Goal: Transaction & Acquisition: Book appointment/travel/reservation

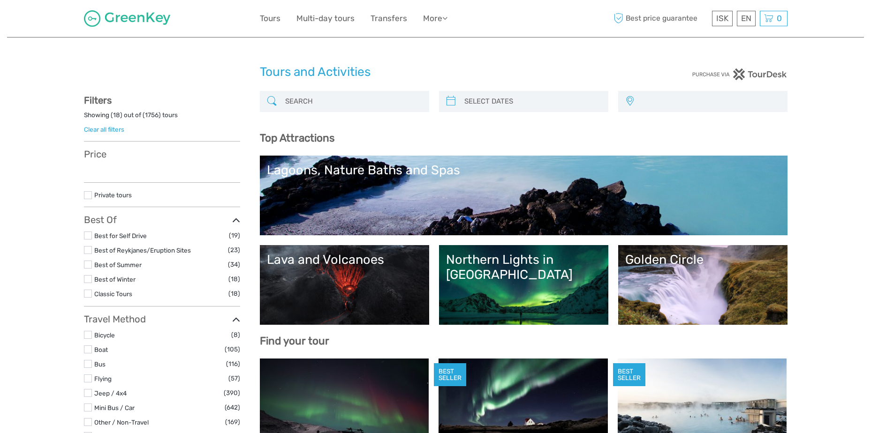
select select
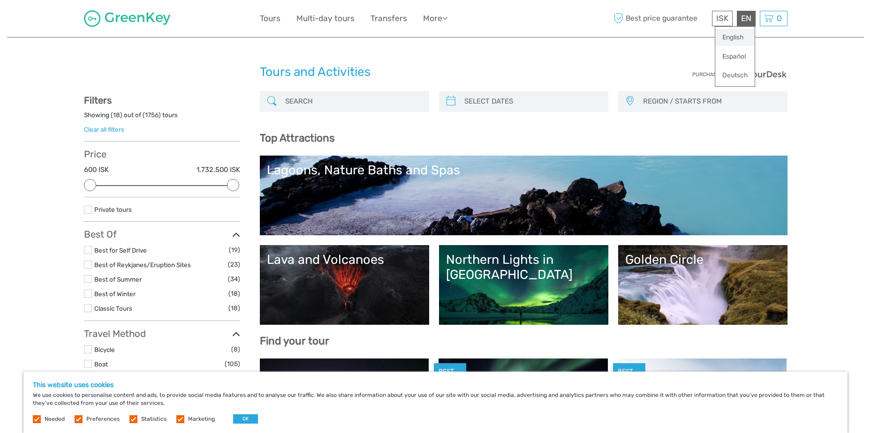
click at [738, 36] on link "English" at bounding box center [734, 37] width 39 height 17
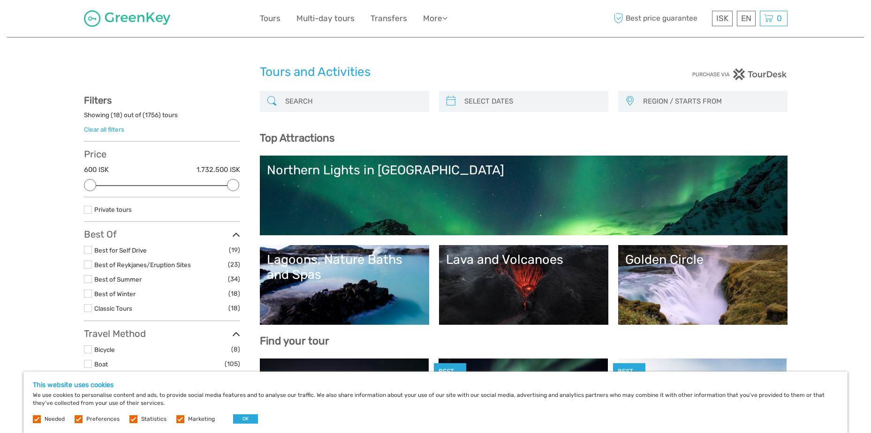
select select
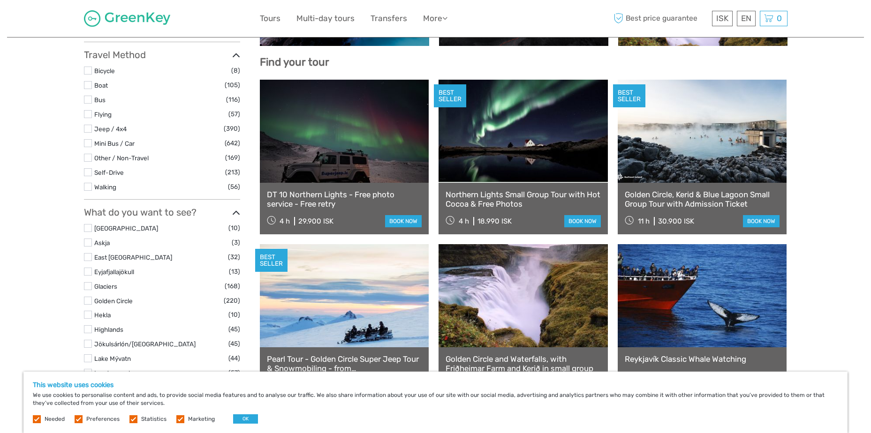
scroll to position [281, 0]
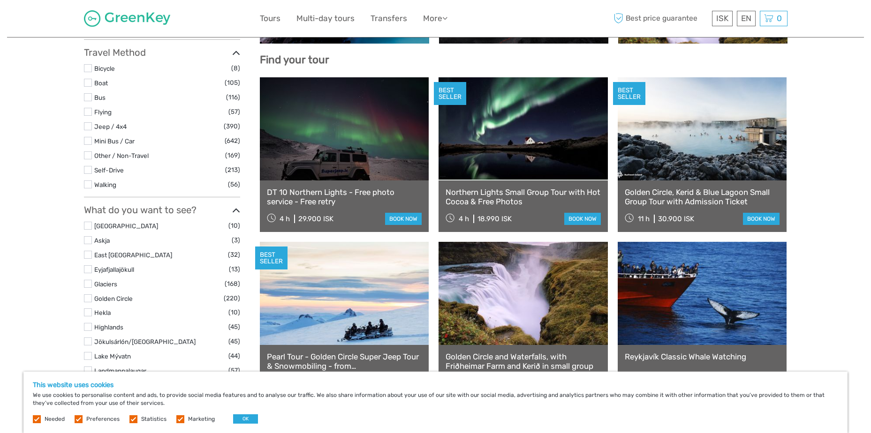
click at [246, 414] on div "This website uses cookies We use cookies to personalise content and ads, to pro…" at bounding box center [435, 402] width 824 height 61
click at [241, 420] on button "OK" at bounding box center [245, 419] width 25 height 9
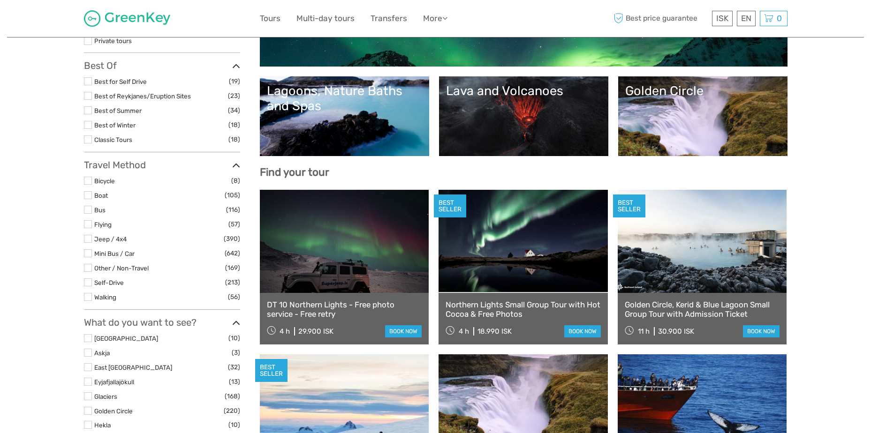
scroll to position [0, 0]
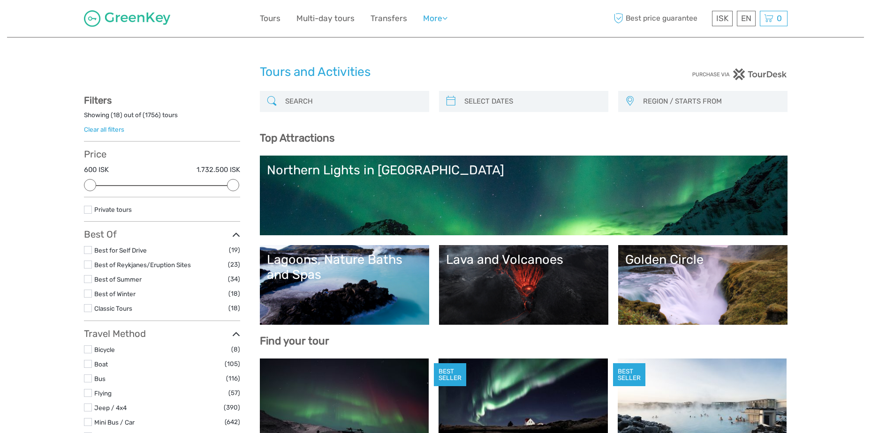
click at [438, 20] on link "More" at bounding box center [435, 19] width 24 height 14
click at [441, 17] on link "More" at bounding box center [435, 19] width 24 height 14
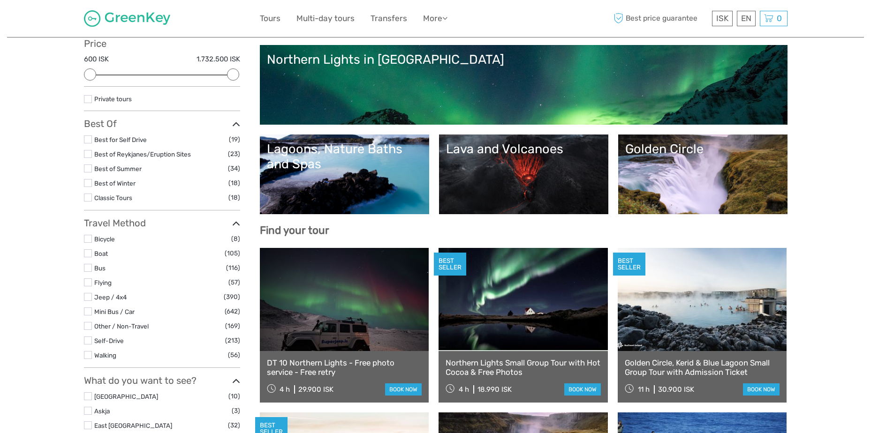
scroll to position [94, 0]
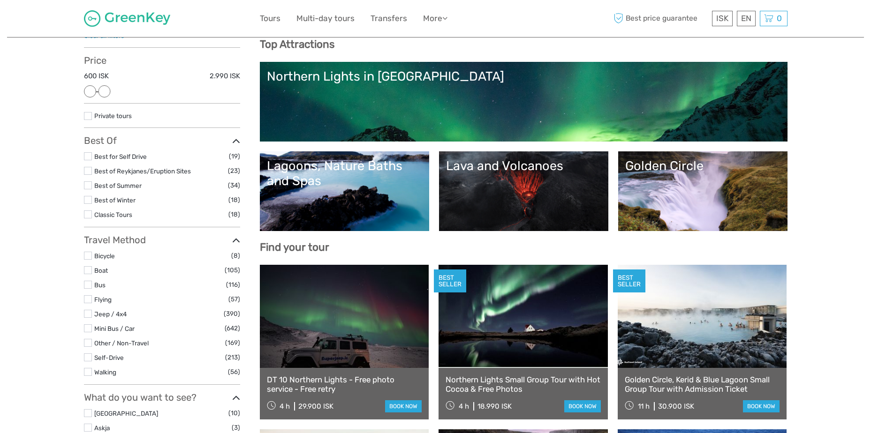
drag, startPoint x: 231, startPoint y: 91, endPoint x: 108, endPoint y: 95, distance: 123.0
click at [108, 95] on div at bounding box center [104, 91] width 12 height 12
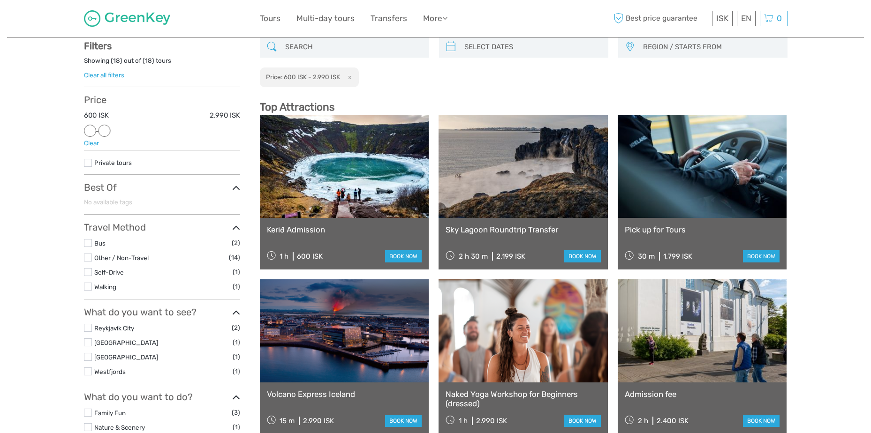
scroll to position [53, 0]
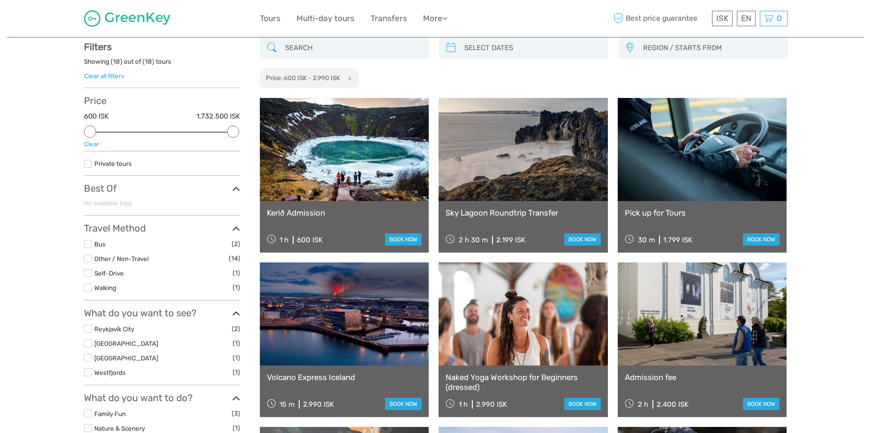
drag, startPoint x: 105, startPoint y: 129, endPoint x: 282, endPoint y: 157, distance: 179.5
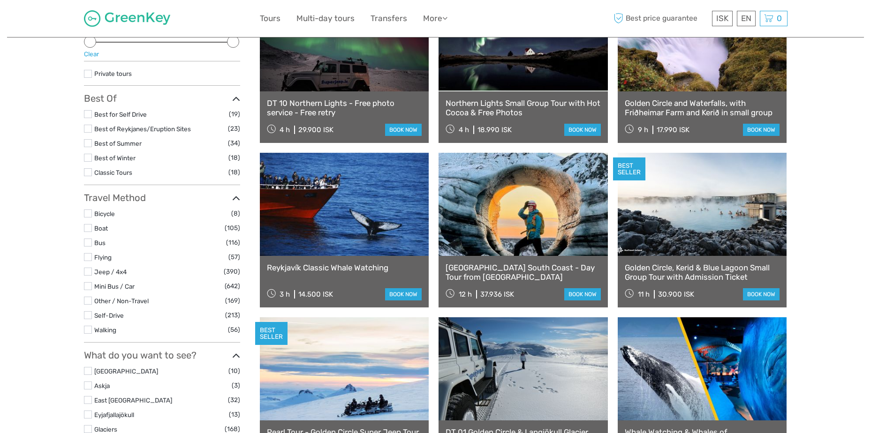
scroll to position [141, 0]
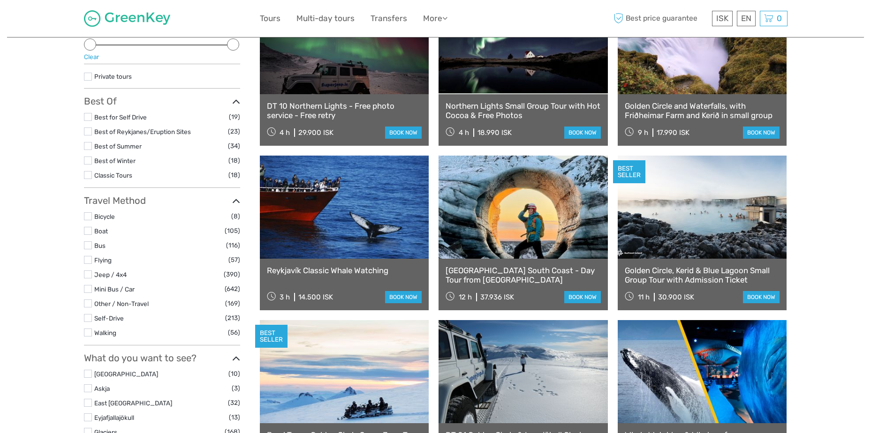
click at [689, 235] on link at bounding box center [702, 207] width 169 height 103
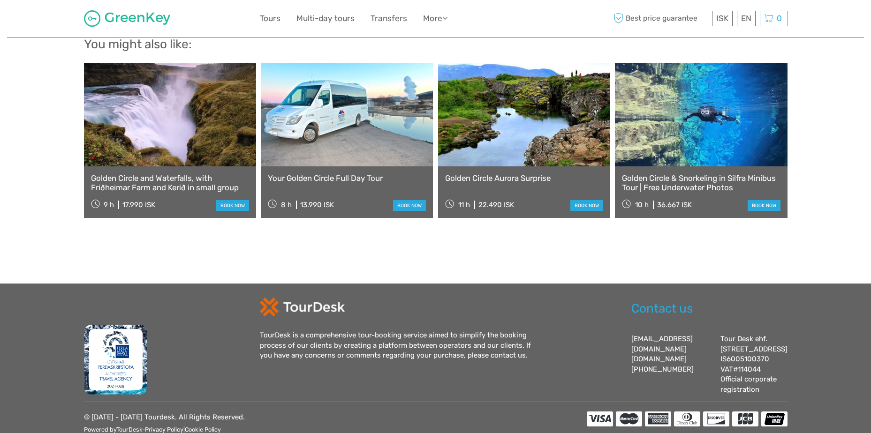
scroll to position [985, 0]
